Goal: Navigation & Orientation: Find specific page/section

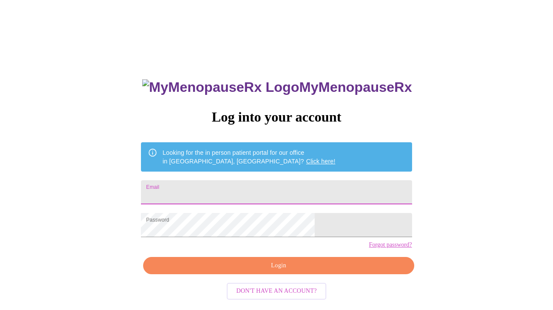
drag, startPoint x: 0, startPoint y: 0, endPoint x: 223, endPoint y: 192, distance: 294.6
click at [223, 192] on input "Email" at bounding box center [276, 192] width 271 height 24
click at [245, 189] on input "Email" at bounding box center [276, 192] width 271 height 24
type input "[PERSON_NAME][EMAIL_ADDRESS][DOMAIN_NAME]"
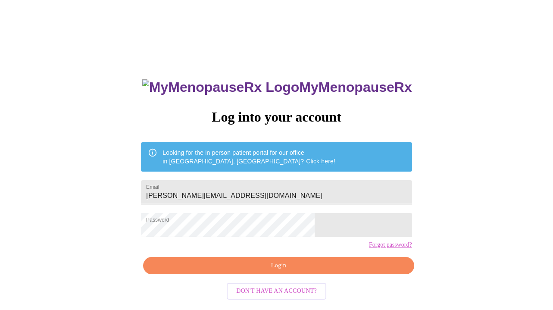
click at [266, 211] on div "MyMenopauseRx Log into your account Looking for the in person patient portal fo…" at bounding box center [276, 221] width 288 height 310
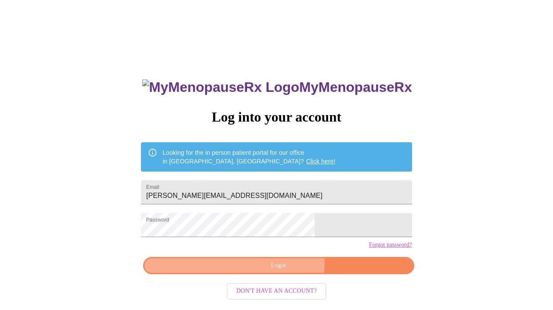
click at [283, 271] on span "Login" at bounding box center [278, 266] width 251 height 11
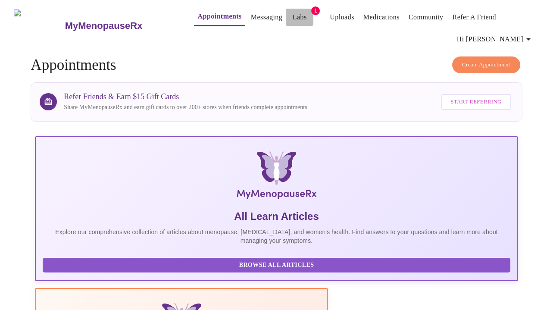
click at [293, 16] on link "Labs" at bounding box center [300, 17] width 14 height 12
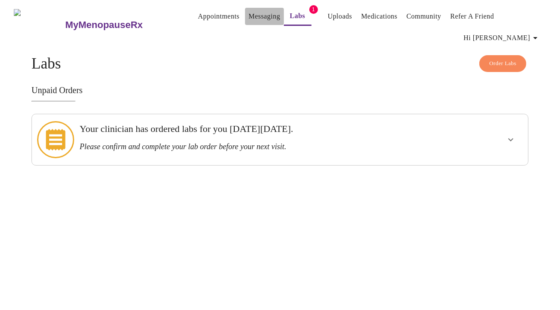
click at [248, 17] on link "Messaging" at bounding box center [263, 16] width 31 height 12
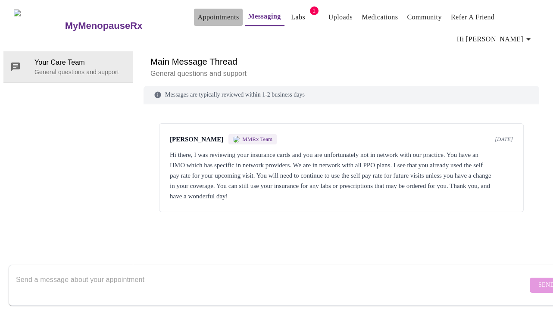
click at [198, 11] on link "Appointments" at bounding box center [218, 17] width 41 height 12
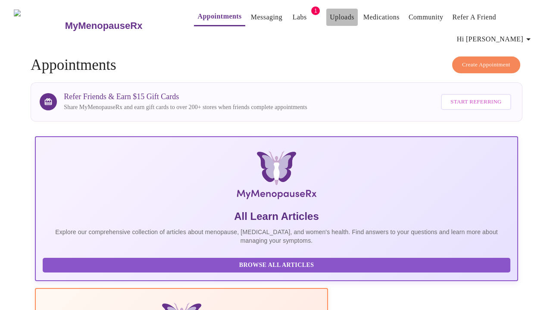
click at [330, 13] on link "Uploads" at bounding box center [342, 17] width 25 height 12
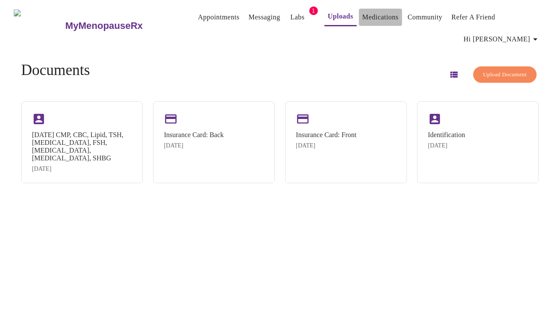
click at [364, 16] on link "Medications" at bounding box center [380, 17] width 36 height 12
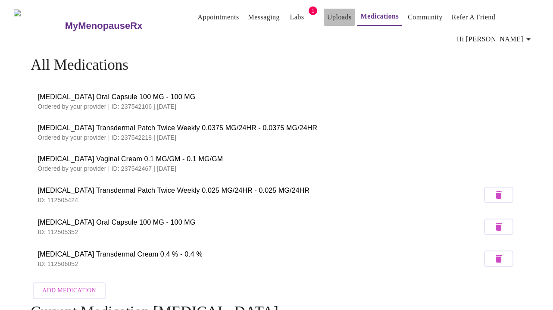
click at [330, 13] on link "Uploads" at bounding box center [339, 17] width 25 height 12
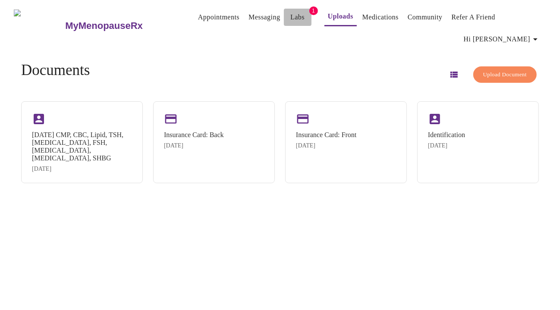
click at [290, 20] on link "Labs" at bounding box center [297, 17] width 14 height 12
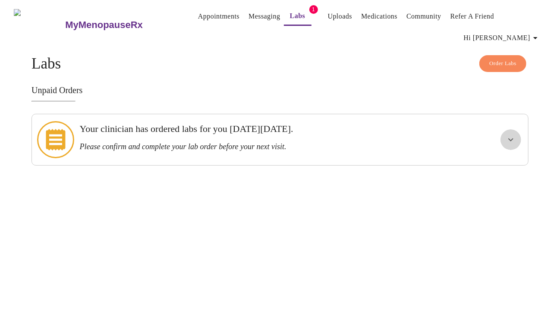
click at [511, 135] on icon "show more" at bounding box center [511, 140] width 10 height 10
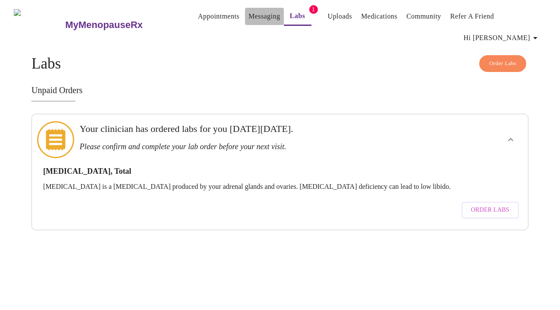
click at [255, 22] on link "Messaging" at bounding box center [263, 16] width 31 height 12
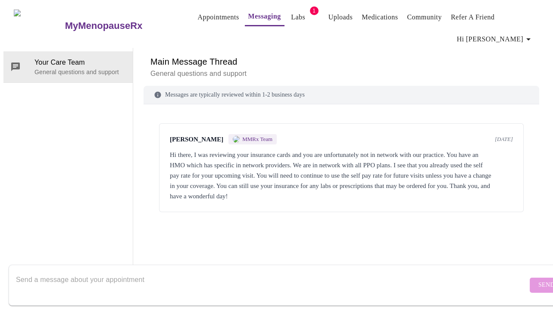
click at [205, 14] on link "Appointments" at bounding box center [218, 17] width 41 height 12
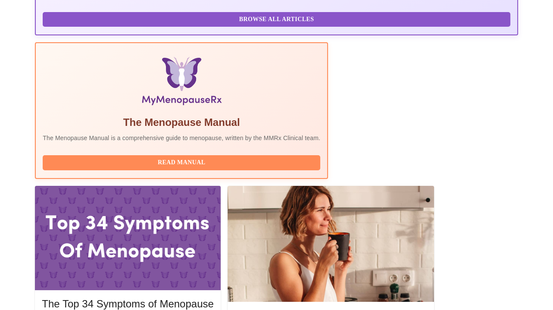
scroll to position [270, 0]
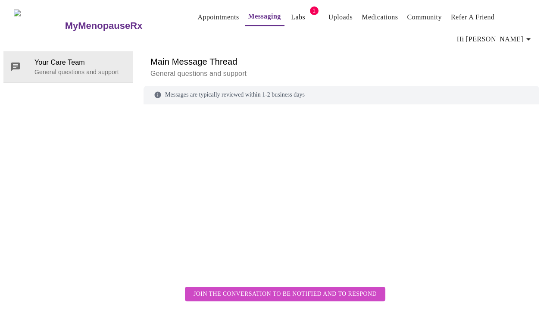
scroll to position [44, 0]
